Goal: Task Accomplishment & Management: Use online tool/utility

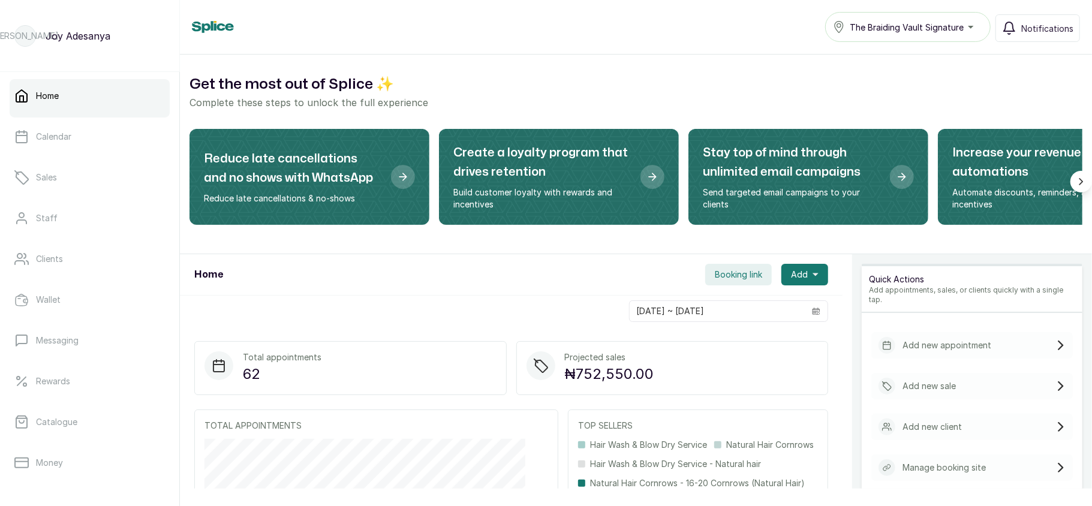
click at [908, 32] on span "The Braiding Vault Signature" at bounding box center [906, 27] width 114 height 13
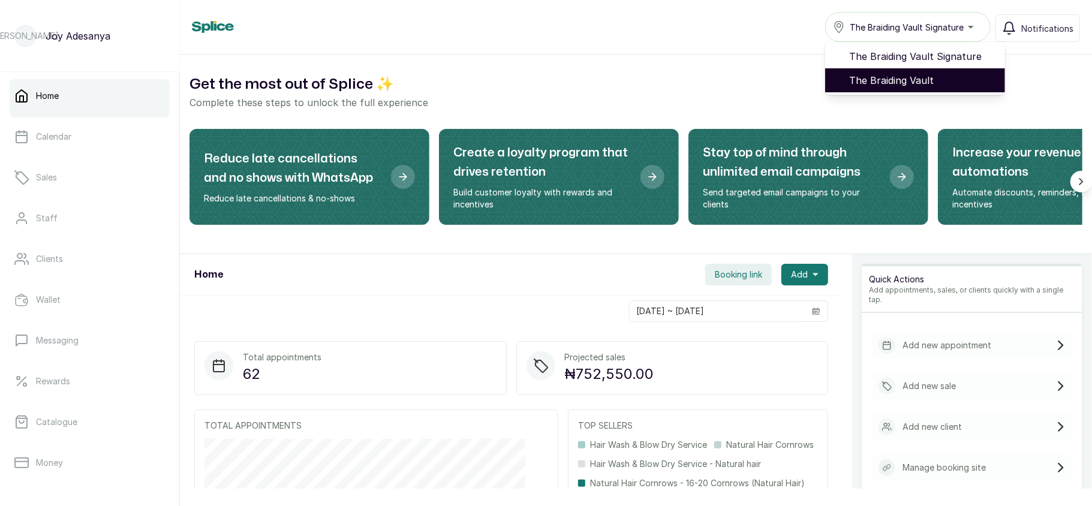
click at [884, 79] on span "The Braiding Vault" at bounding box center [922, 80] width 146 height 14
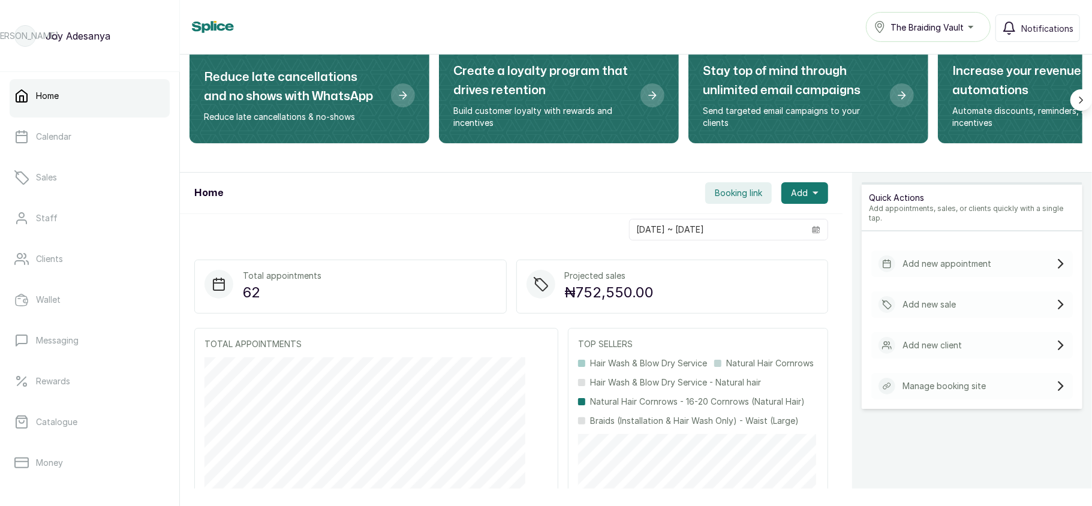
scroll to position [80, 0]
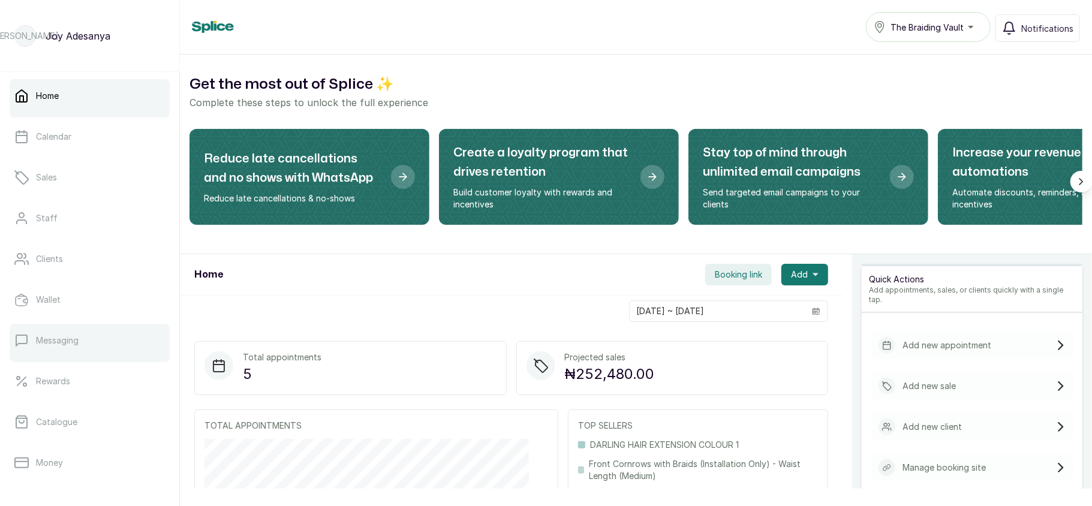
scroll to position [173, 0]
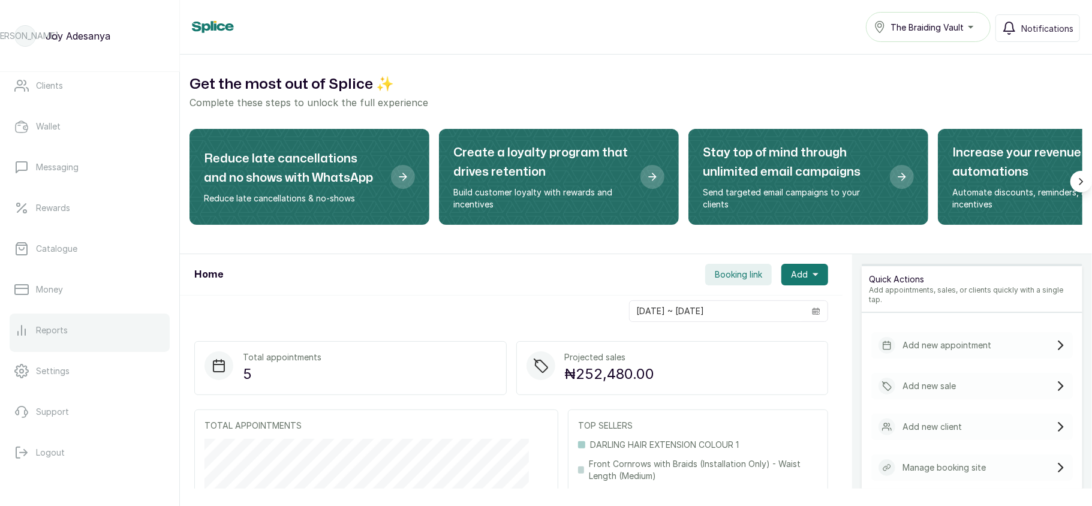
click at [94, 324] on link "Reports" at bounding box center [90, 331] width 160 height 34
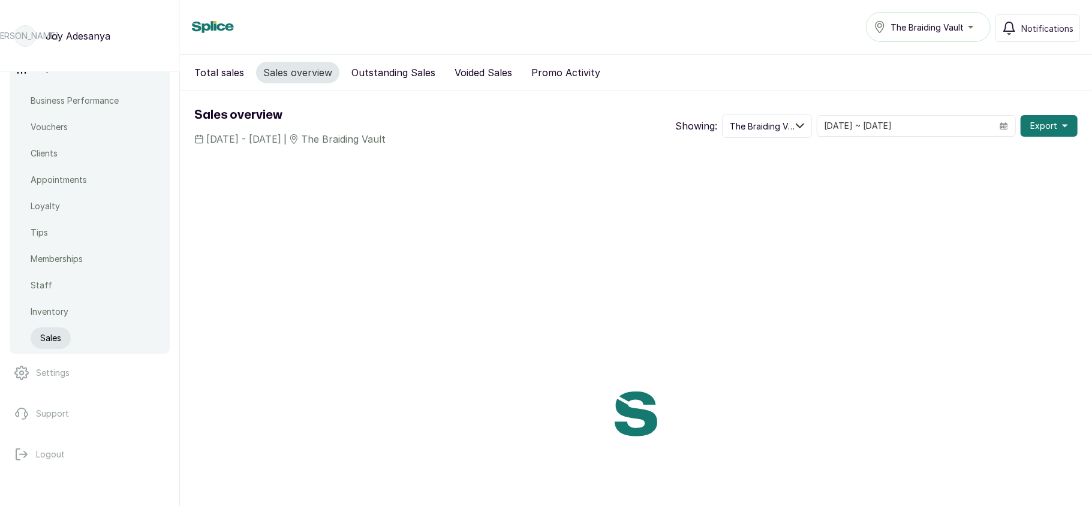
scroll to position [437, 0]
click at [67, 448] on button "Logout" at bounding box center [90, 453] width 160 height 34
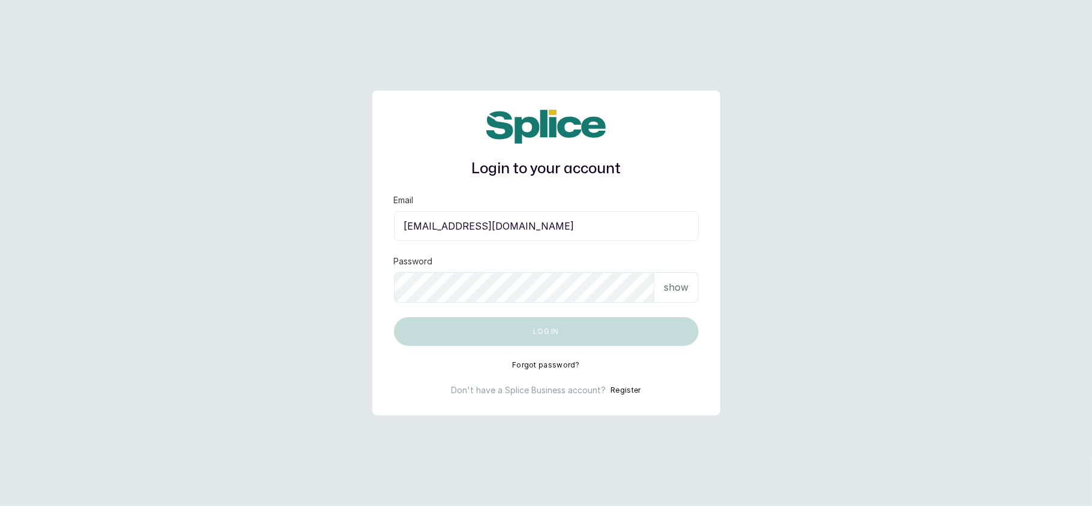
type input "layo@withsplice.com"
click at [673, 276] on div "show" at bounding box center [676, 287] width 44 height 31
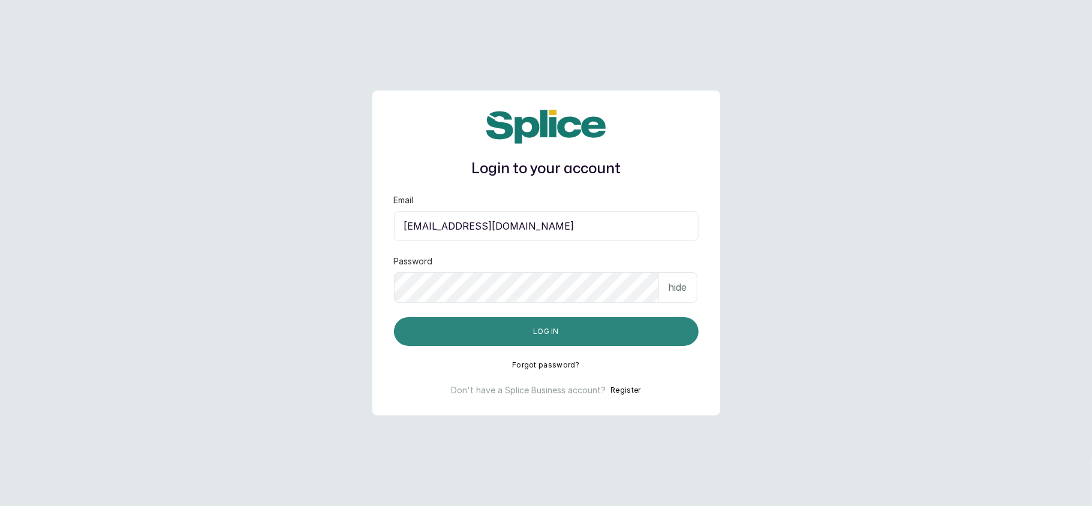
click at [439, 332] on button "Log in" at bounding box center [546, 331] width 305 height 29
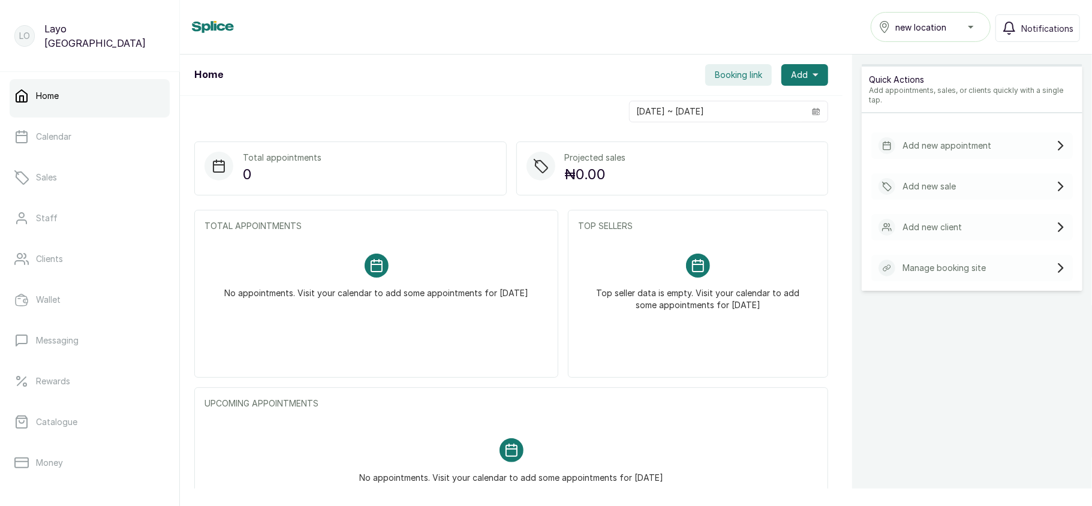
click at [912, 37] on button "new location" at bounding box center [930, 27] width 120 height 30
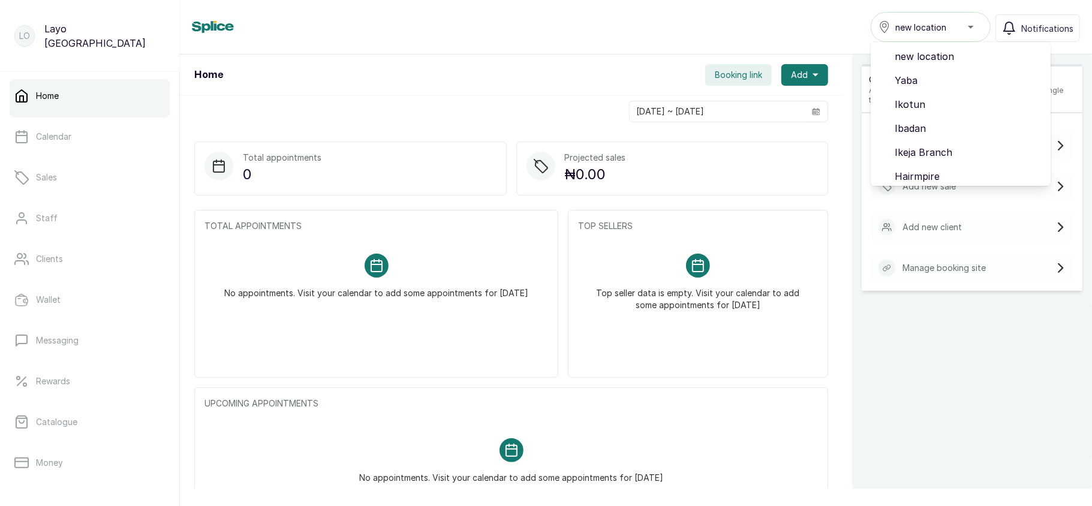
scroll to position [101, 0]
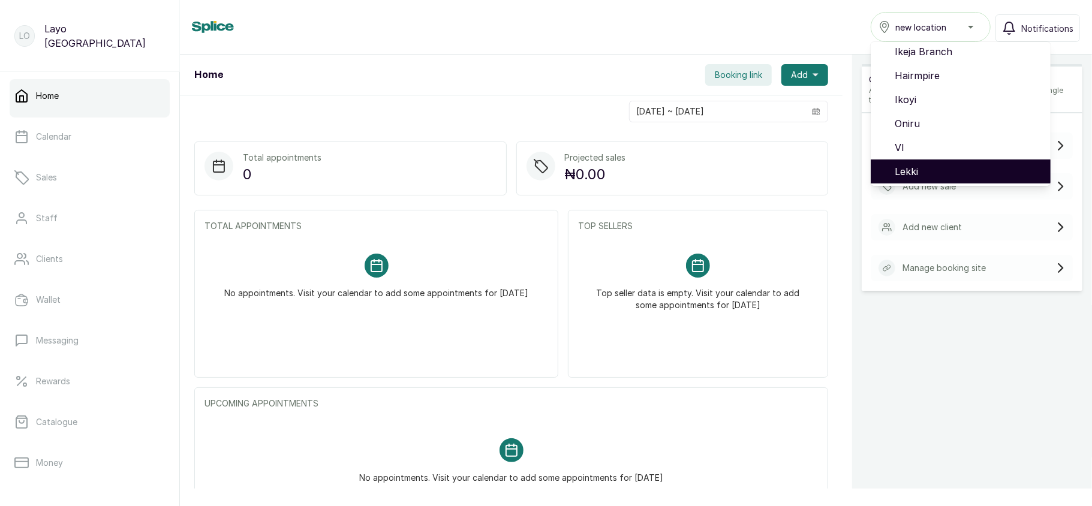
click at [914, 178] on span "Lekki" at bounding box center [967, 171] width 146 height 14
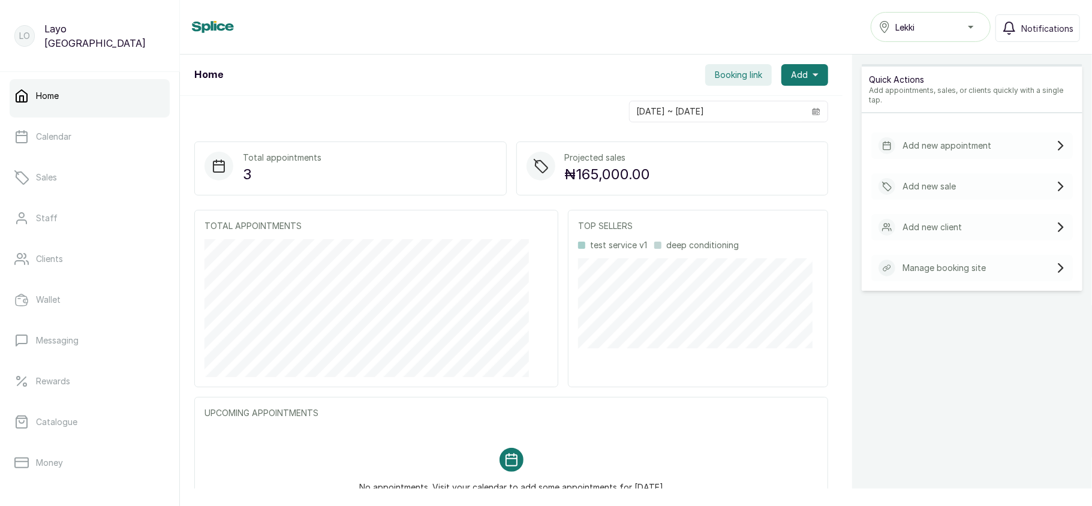
scroll to position [173, 0]
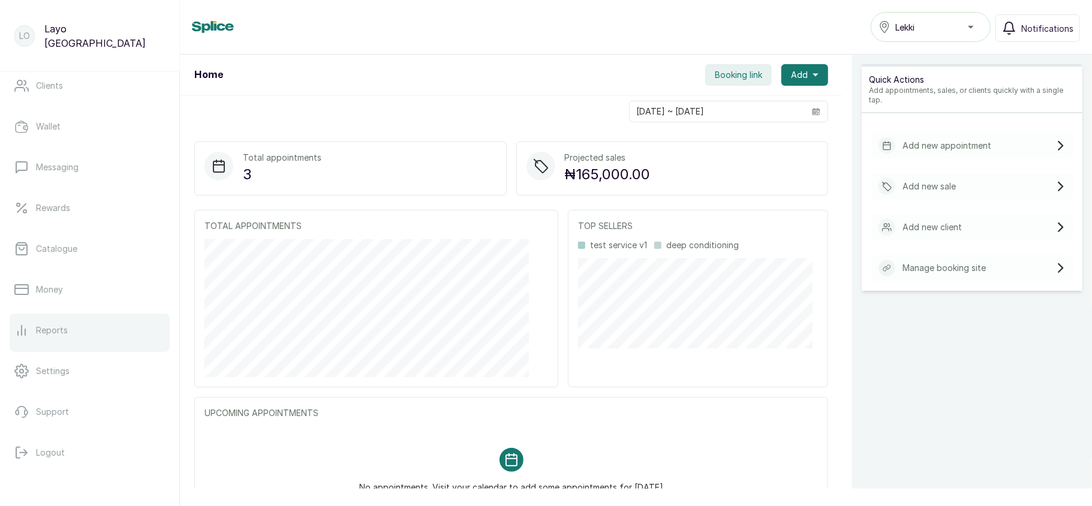
click at [90, 324] on link "Reports" at bounding box center [90, 331] width 160 height 34
